Goal: Find specific fact: Find specific fact

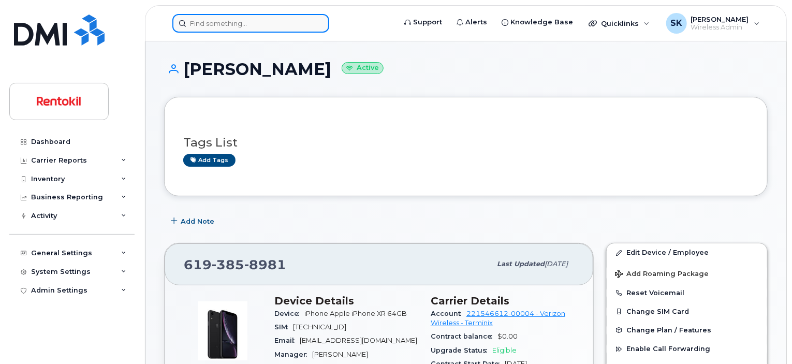
click at [225, 24] on input at bounding box center [250, 23] width 157 height 19
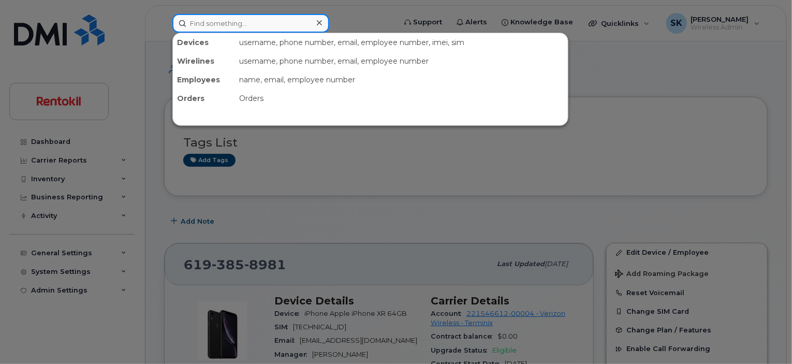
paste input "K9LG2WXKD7"
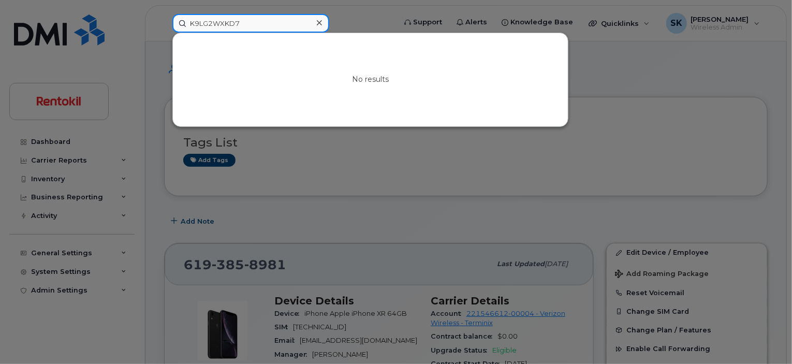
click at [223, 24] on input "K9LG2WXKD7" at bounding box center [250, 23] width 157 height 19
paste input "4702596243"
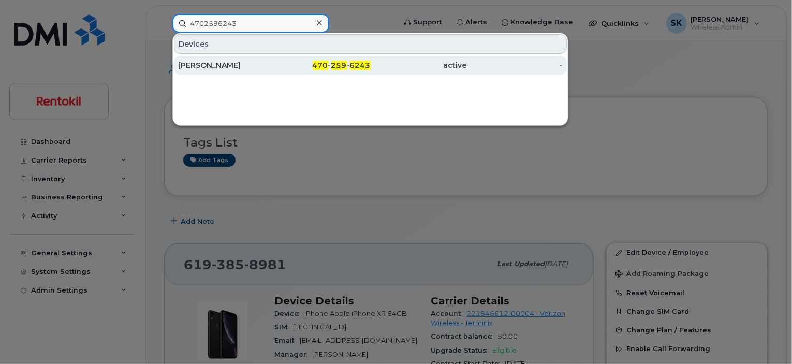
type input "4702596243"
click at [222, 66] on div "[PERSON_NAME]" at bounding box center [226, 65] width 96 height 10
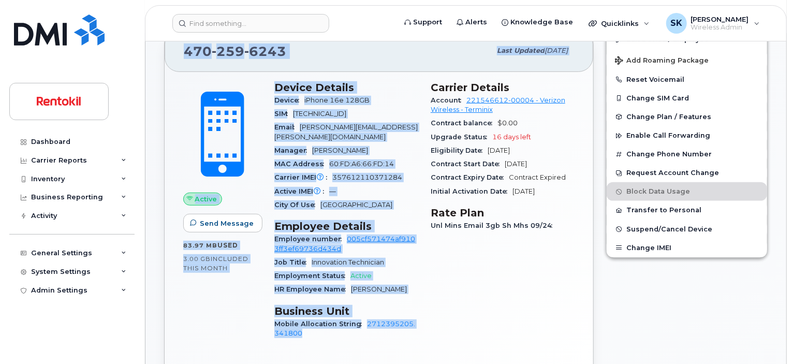
scroll to position [217, 0]
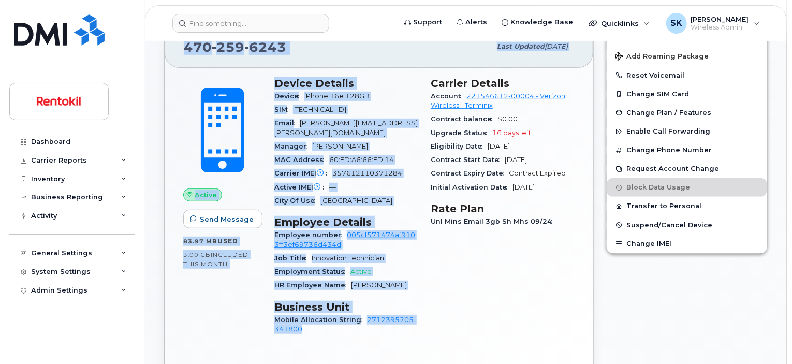
drag, startPoint x: 184, startPoint y: 215, endPoint x: 373, endPoint y: 326, distance: 218.6
click at [373, 326] on div "[PHONE_NUMBER] Last updated [DATE] Active Send Message 83.97 MB  used 3.00 GB  …" at bounding box center [379, 208] width 430 height 366
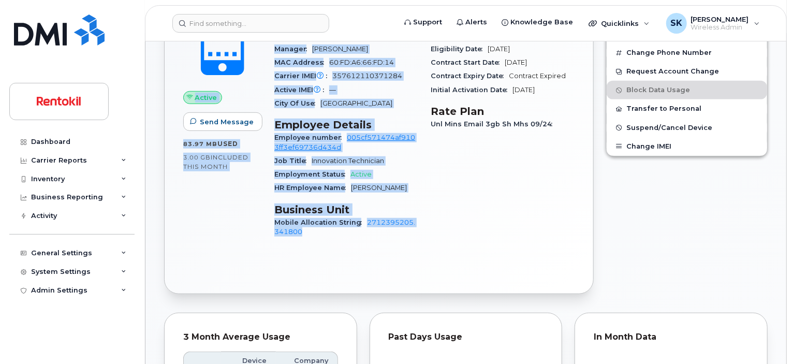
scroll to position [321, 0]
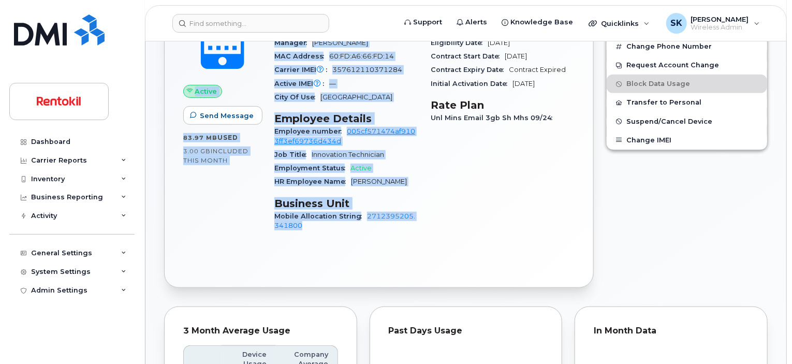
copy div "[PHONE_NUMBER] Last updated [DATE] Active Send Message 83.97 MB  used 3.00 GB  …"
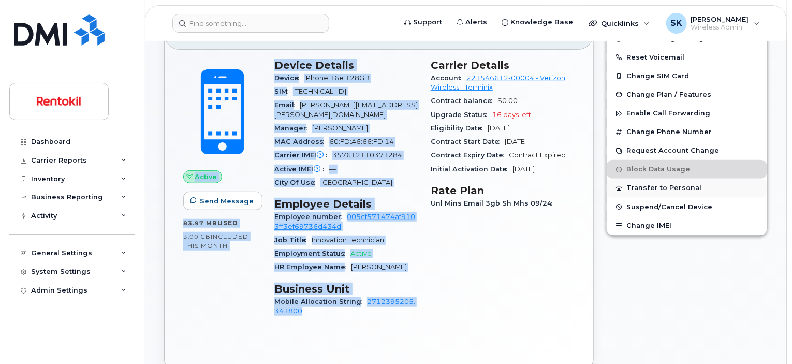
scroll to position [217, 0]
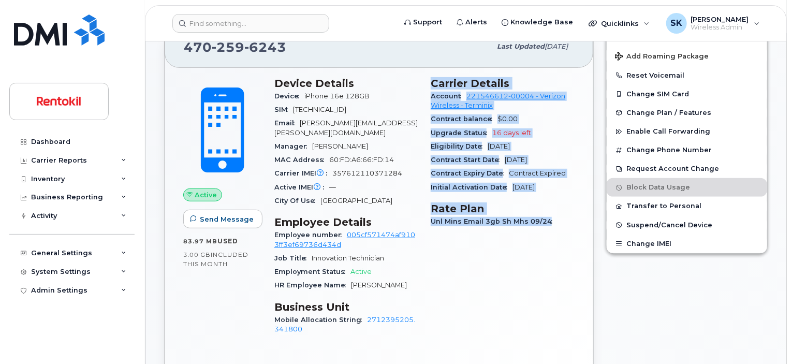
drag, startPoint x: 430, startPoint y: 82, endPoint x: 572, endPoint y: 221, distance: 198.1
click at [572, 221] on div "Carrier Details Account 221546612-00004 - Verizon Wireless - Terminix Contract …" at bounding box center [503, 211] width 156 height 280
copy div "Carrier Details Account 221546612-00004 - Verizon Wireless - Terminix Contract …"
